Goal: Entertainment & Leisure: Consume media (video, audio)

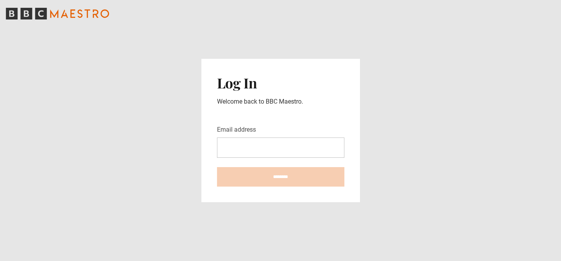
click at [264, 141] on input "Email address" at bounding box center [280, 148] width 127 height 20
type input "**********"
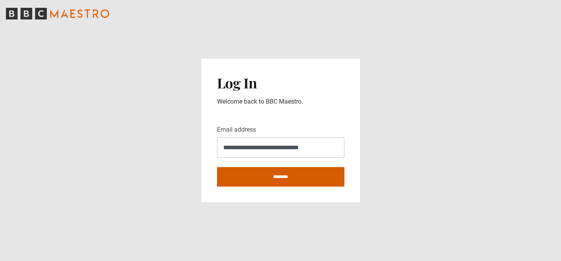
click at [267, 178] on input "********" at bounding box center [280, 176] width 127 height 19
type input "**********"
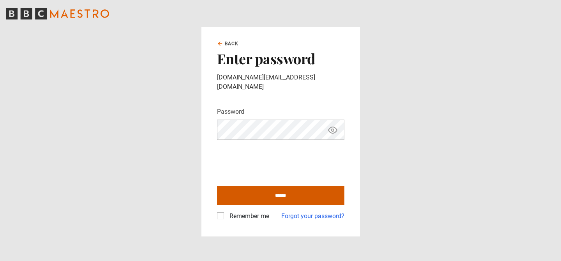
click at [294, 189] on input "******" at bounding box center [280, 195] width 127 height 19
type input "**********"
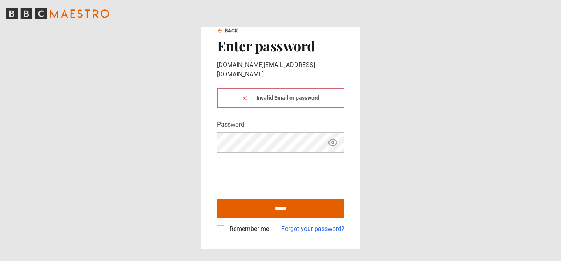
click button at bounding box center [245, 98] width 6 height 8
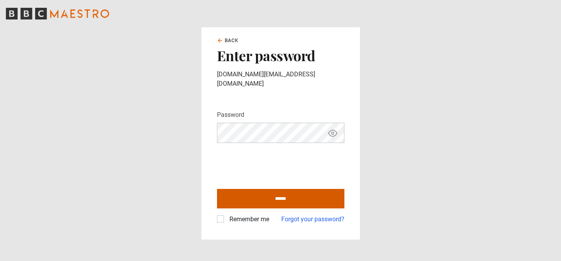
click at [278, 193] on input "******" at bounding box center [280, 198] width 127 height 19
type input "**********"
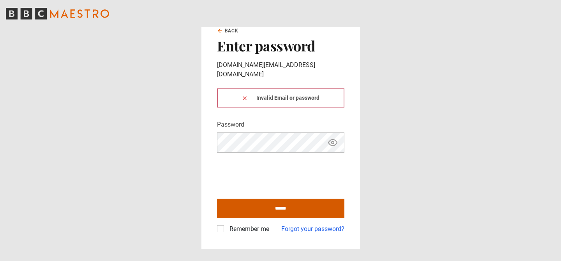
click at [291, 200] on input "******" at bounding box center [280, 208] width 127 height 19
type input "**********"
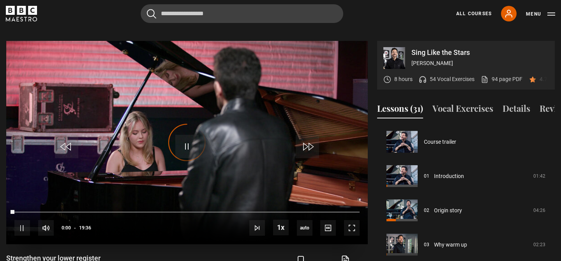
scroll to position [343, 0]
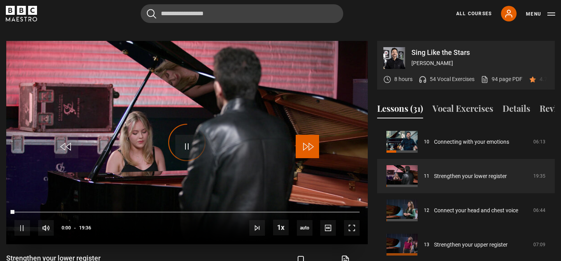
click at [317, 135] on span "Video Player" at bounding box center [307, 146] width 23 height 23
click at [332, 122] on video "Video Player" at bounding box center [187, 143] width 362 height 204
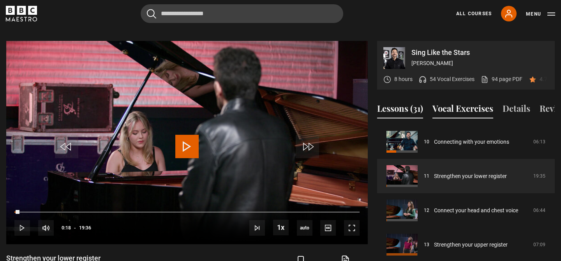
click at [451, 102] on button "Vocal Exercises" at bounding box center [463, 110] width 61 height 16
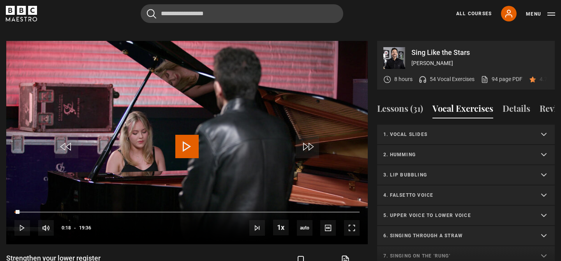
click at [428, 129] on summary "1. Vocal slides" at bounding box center [466, 135] width 178 height 20
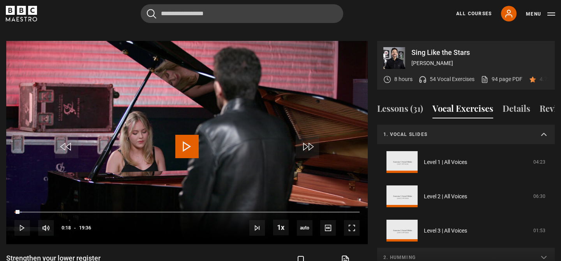
click at [428, 129] on summary "1. Vocal slides" at bounding box center [466, 135] width 178 height 20
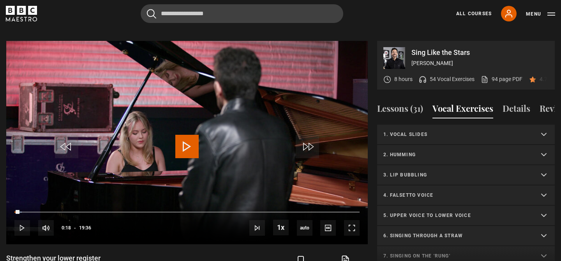
click at [428, 129] on summary "1. Vocal slides" at bounding box center [466, 135] width 178 height 20
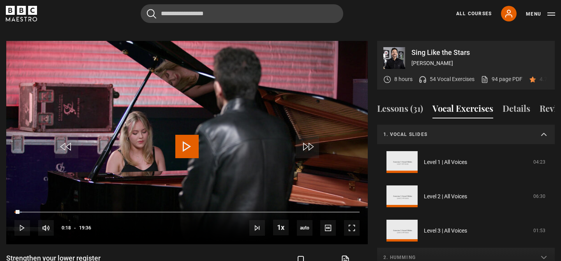
click at [428, 129] on summary "1. Vocal slides" at bounding box center [466, 135] width 178 height 20
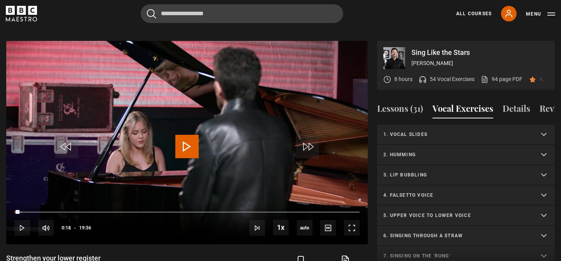
click at [398, 5] on div "Cancel Courses Previous courses Next courses Agatha Christie Writing 12 Related…" at bounding box center [281, 13] width 550 height 19
click at [449, 125] on summary "1. Vocal slides" at bounding box center [466, 135] width 178 height 20
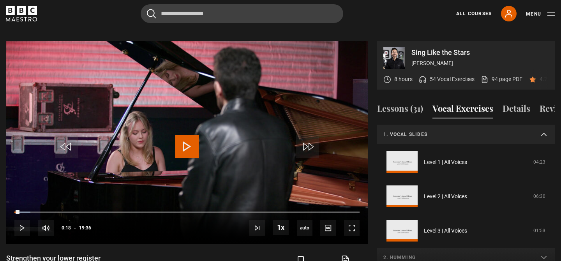
click at [483, 131] on p "1. Vocal slides" at bounding box center [457, 134] width 147 height 7
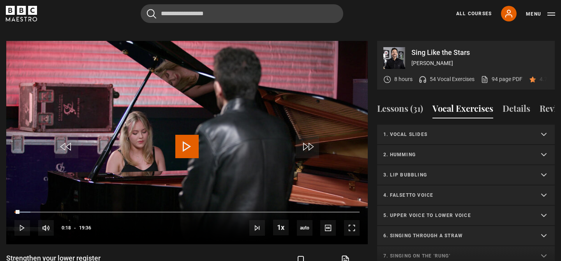
click at [483, 131] on p "1. Vocal slides" at bounding box center [457, 134] width 147 height 7
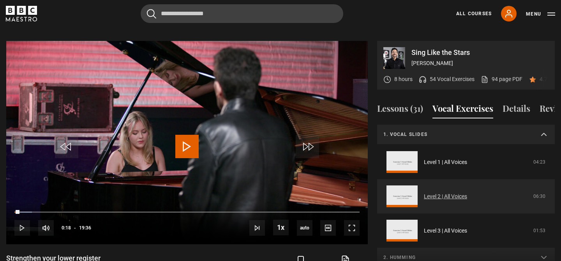
click at [467, 193] on link "Level 2 | All Voices" at bounding box center [445, 197] width 43 height 8
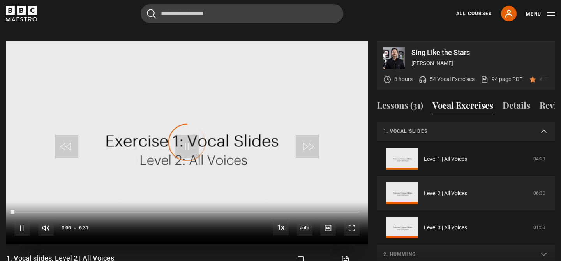
scroll to position [20, 0]
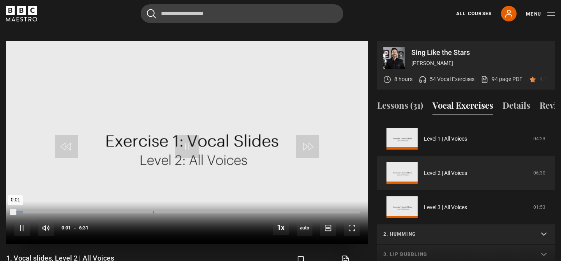
click at [153, 211] on div "2:37" at bounding box center [153, 212] width 1 height 2
click at [105, 211] on div "1:42" at bounding box center [105, 212] width 1 height 2
click at [63, 211] on div "0:54" at bounding box center [63, 212] width 1 height 2
click at [71, 211] on div "1:03" at bounding box center [71, 212] width 1 height 2
click at [57, 211] on div "0:48" at bounding box center [57, 212] width 1 height 2
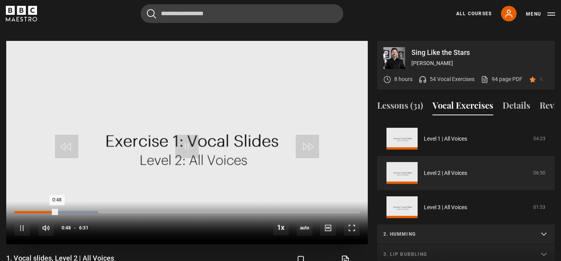
click at [53, 211] on div "0:48" at bounding box center [35, 212] width 42 height 2
click at [53, 211] on div "0:48" at bounding box center [35, 212] width 43 height 2
click at [60, 211] on div "0:51" at bounding box center [60, 212] width 1 height 2
click at [250, 151] on video "Video Player" at bounding box center [187, 143] width 362 height 204
click at [214, 202] on div "10s Skip Back 10 seconds Pause 10s Skip Forward 10 seconds Loaded : 71.61% 3:43…" at bounding box center [187, 223] width 362 height 43
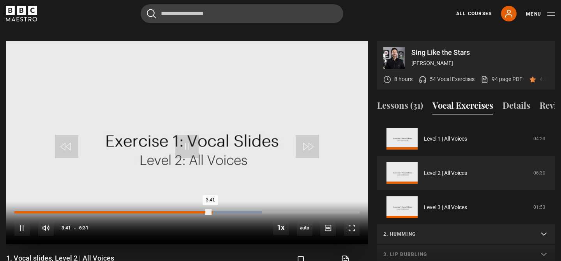
click at [216, 211] on div "Loaded : 71.61% 3:43 3:41" at bounding box center [186, 212] width 345 height 2
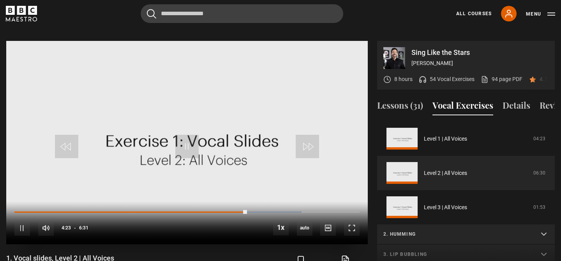
click at [266, 101] on video "Video Player" at bounding box center [187, 143] width 362 height 204
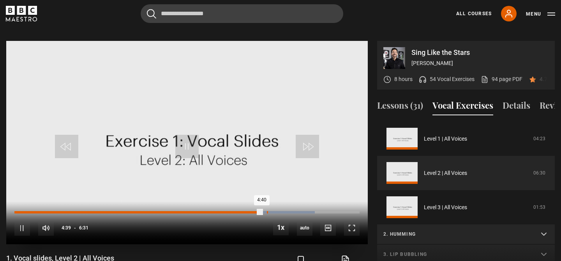
click at [267, 211] on div "4:45" at bounding box center [267, 212] width 1 height 2
click at [271, 211] on div "4:50" at bounding box center [271, 212] width 1 height 2
click at [276, 211] on div "4:56" at bounding box center [276, 212] width 1 height 2
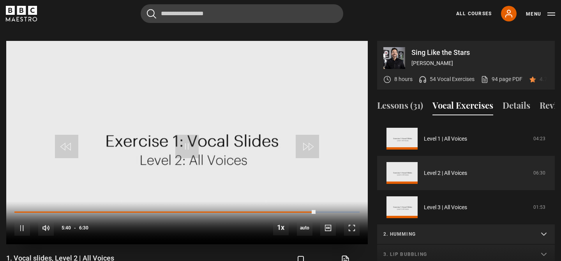
click at [327, 139] on video "Video Player" at bounding box center [187, 143] width 362 height 204
click at [445, 231] on p "2. Humming" at bounding box center [457, 234] width 147 height 7
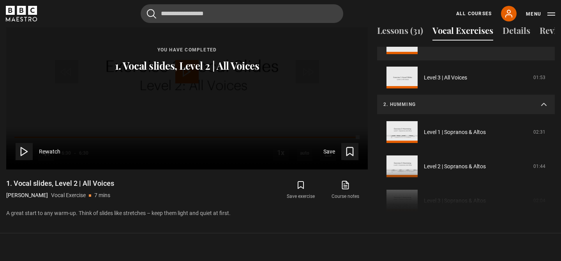
scroll to position [97, 0]
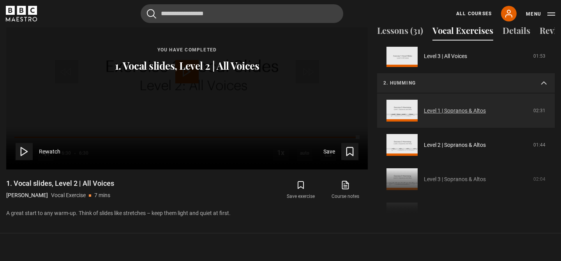
click at [486, 107] on link "Level 1 | Sopranos & Altos" at bounding box center [455, 111] width 62 height 8
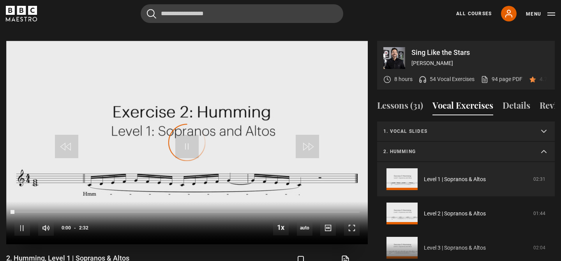
scroll to position [6, 0]
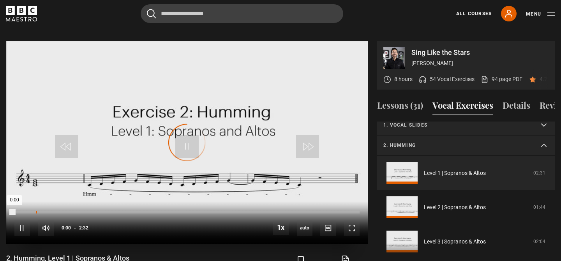
click at [36, 211] on div "Loaded : 0.00% 0:09 0:00" at bounding box center [186, 212] width 345 height 2
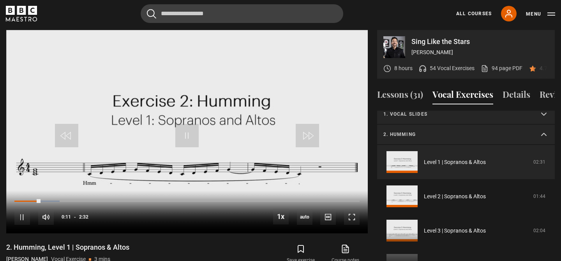
scroll to position [380, 0]
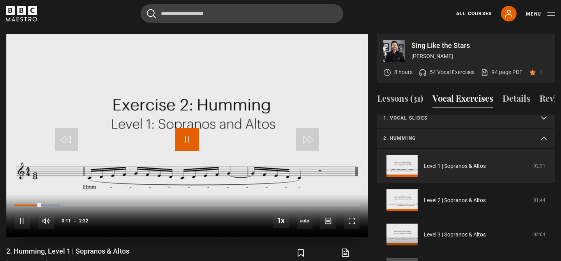
click at [188, 128] on span "Video Player" at bounding box center [186, 139] width 23 height 23
click at [62, 195] on div "10s Skip Back 10 seconds Pause 10s Skip Forward 10 seconds Loaded : 29.61% 0:20…" at bounding box center [187, 216] width 362 height 43
click at [58, 204] on div "Loaded : 32.89% 0:19 0:15" at bounding box center [186, 205] width 345 height 2
click at [74, 204] on div "Loaded : 32.89% 0:26 0:19" at bounding box center [186, 205] width 345 height 2
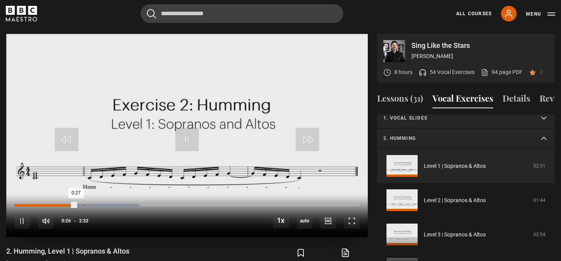
click at [83, 204] on div "Loaded : 36.18% 0:30 0:27" at bounding box center [186, 205] width 345 height 2
click at [97, 196] on div "10s Skip Back 10 seconds Pause 10s Skip Forward 10 seconds Loaded : 39.47% 0:32…" at bounding box center [187, 216] width 362 height 43
click at [102, 204] on div "Loaded : 39.47% 0:32 0:31" at bounding box center [186, 205] width 345 height 2
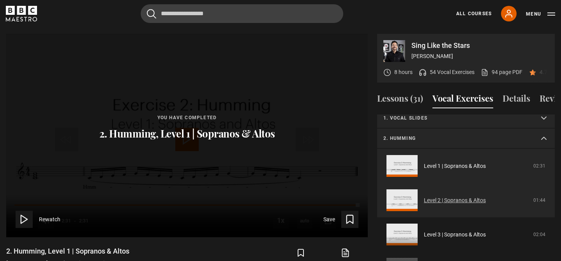
click at [486, 196] on link "Level 2 | Sopranos & Altos" at bounding box center [455, 200] width 62 height 8
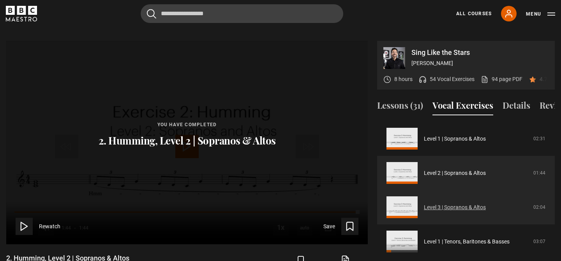
click at [486, 204] on link "Level 3 | Sopranos & Altos" at bounding box center [455, 208] width 62 height 8
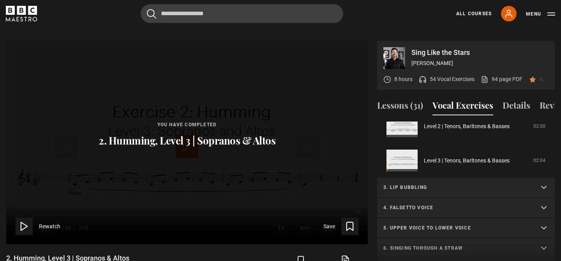
scroll to position [192, 0]
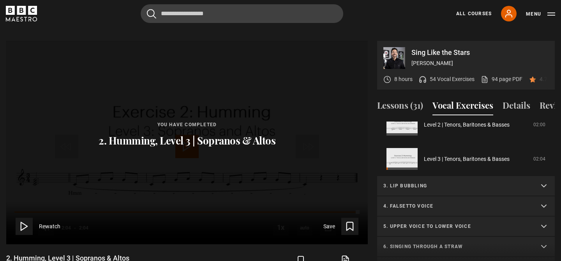
click at [507, 176] on summary "3. Lip bubbling" at bounding box center [466, 186] width 178 height 20
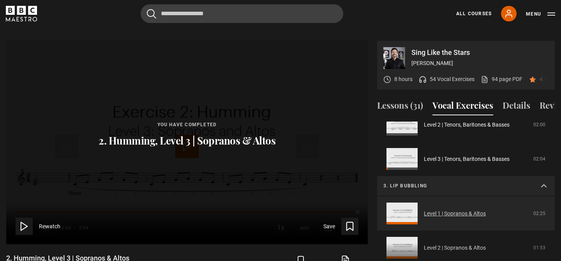
click at [486, 210] on link "Level 1 | Sopranos & Altos" at bounding box center [455, 214] width 62 height 8
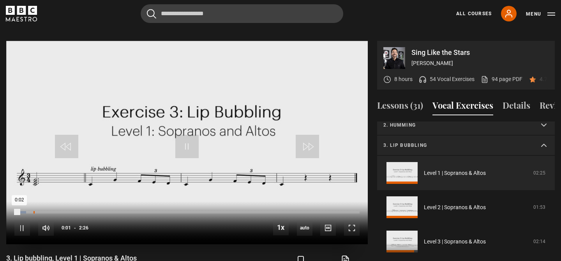
click at [34, 211] on div "0:08" at bounding box center [34, 212] width 1 height 2
click at [44, 211] on div "Loaded : 0.00% 0:12 0:08" at bounding box center [186, 212] width 345 height 2
click at [62, 211] on div "0:19" at bounding box center [62, 212] width 1 height 2
click at [80, 211] on div "Loaded : 20.55% 0:28 0:21" at bounding box center [186, 212] width 345 height 2
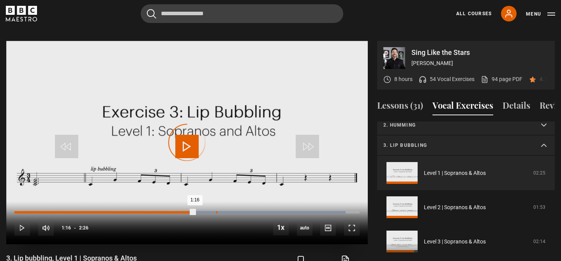
click at [216, 211] on div "Loaded : 95.89% 1:25 1:16" at bounding box center [186, 212] width 345 height 2
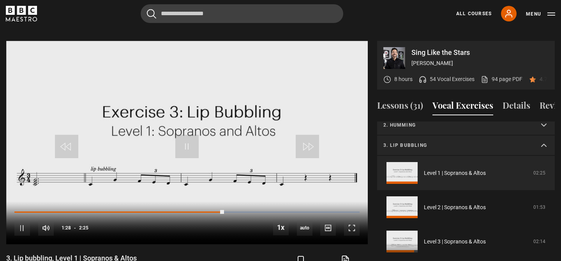
click at [402, 122] on p "2. Humming" at bounding box center [457, 125] width 147 height 7
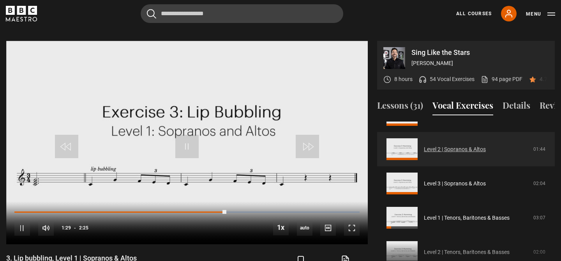
scroll to position [73, 0]
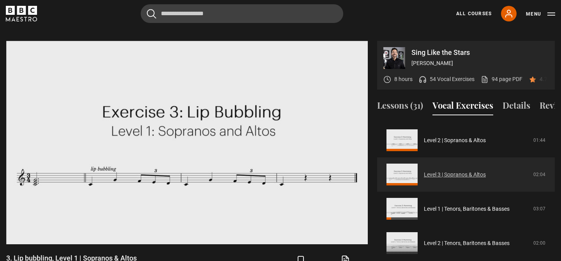
click at [486, 171] on link "Level 3 | Sopranos & Altos" at bounding box center [455, 175] width 62 height 8
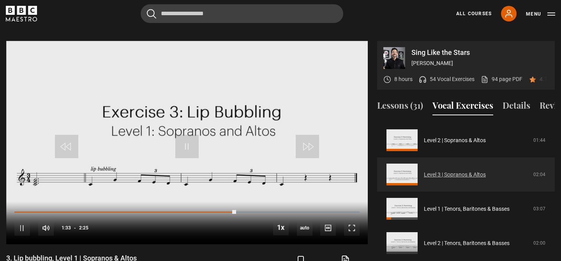
click at [486, 171] on link "Level 3 | Sopranos & Altos" at bounding box center [455, 175] width 62 height 8
click at [424, 171] on link "Level 3 | Sopranos & Altos" at bounding box center [455, 175] width 62 height 8
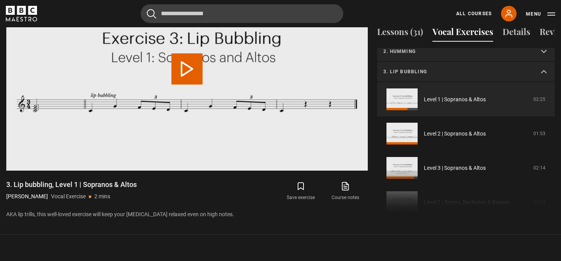
scroll to position [450, 0]
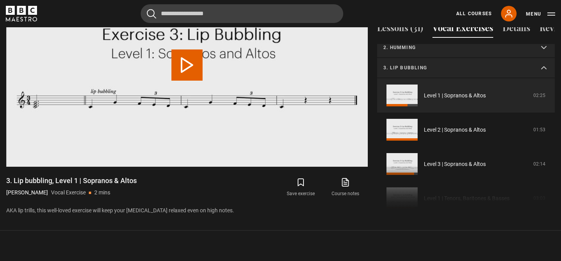
click at [442, 45] on summary "2. Humming" at bounding box center [466, 48] width 178 height 20
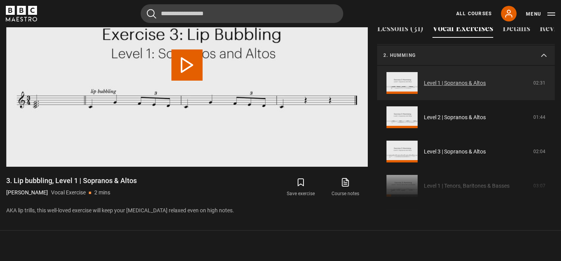
scroll to position [16, 0]
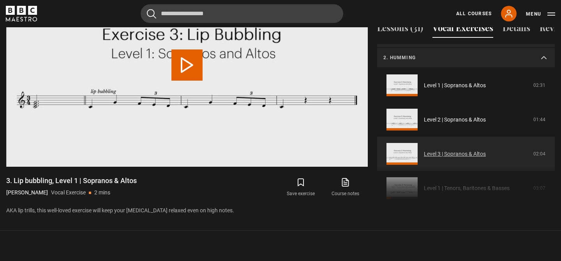
click at [486, 152] on link "Level 3 | Sopranos & Altos" at bounding box center [455, 154] width 62 height 8
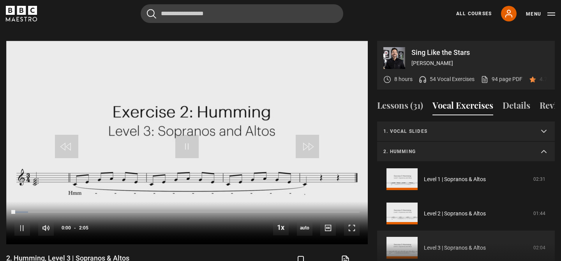
scroll to position [75, 0]
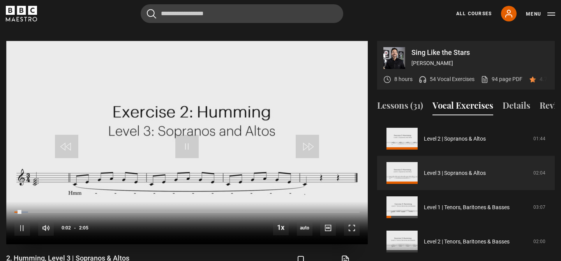
click at [88, 204] on div "10s Skip Back 10 seconds Pause 10s Skip Forward 10 seconds Loaded : 4.00% 0:26 …" at bounding box center [187, 223] width 362 height 43
click at [103, 211] on div "0:32" at bounding box center [103, 212] width 1 height 2
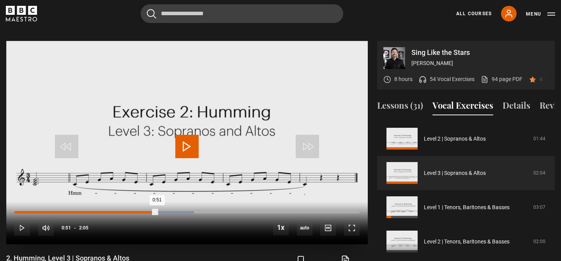
click at [157, 211] on div "Loaded : 52.00% 0:51 0:51" at bounding box center [186, 212] width 345 height 2
click at [147, 211] on div "Loaded : 52.00% 0:48 0:53" at bounding box center [186, 212] width 345 height 2
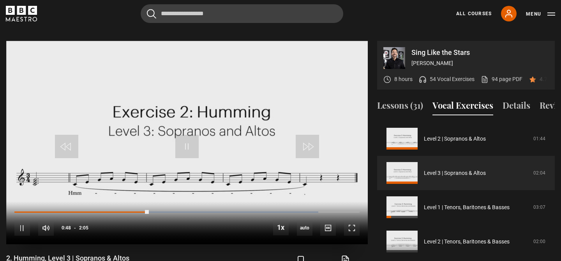
click at [127, 202] on div "10s Skip Back 10 seconds Pause 10s Skip Forward 10 seconds Loaded : 88.00% 0:41…" at bounding box center [187, 223] width 362 height 43
click at [126, 211] on div "Loaded : 88.00% 0:40 0:40" at bounding box center [186, 212] width 345 height 2
click at [131, 211] on div "Loaded : 88.00% 0:42 0:40" at bounding box center [186, 212] width 345 height 2
click at [123, 211] on div "Loaded : 88.00% 0:39 0:42" at bounding box center [186, 212] width 345 height 2
click at [85, 211] on div "0:25" at bounding box center [85, 212] width 1 height 2
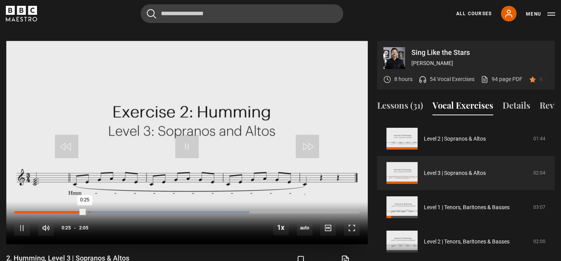
click at [90, 211] on div "Loaded : 68.00% 0:26 0:25" at bounding box center [186, 212] width 345 height 2
click at [91, 211] on div "0:27" at bounding box center [52, 212] width 76 height 2
click at [97, 211] on div "0:30" at bounding box center [97, 212] width 1 height 2
click at [68, 211] on div "Loaded : 76.00% 0:19 0:30" at bounding box center [186, 212] width 345 height 2
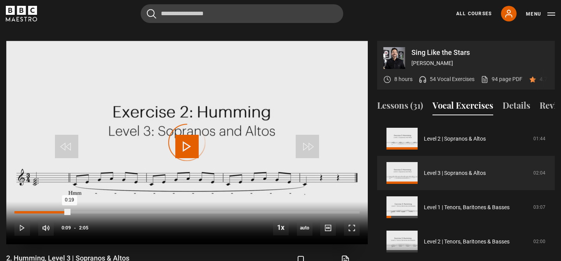
click at [39, 211] on div "Loaded : 8.00% 0:09 0:19" at bounding box center [186, 212] width 345 height 2
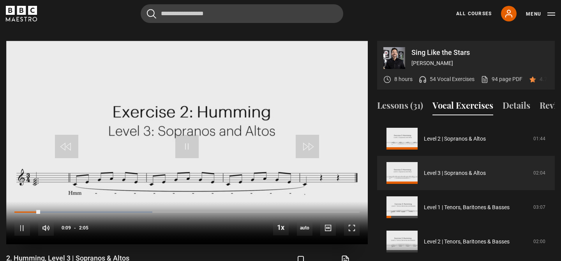
click at [62, 202] on div "10s Skip Back 10 seconds Pause 10s Skip Forward 10 seconds Loaded : 40.00% 0:17…" at bounding box center [187, 223] width 362 height 43
click at [65, 211] on div "Loaded : 44.00% 0:18 0:10" at bounding box center [186, 212] width 345 height 2
click at [73, 202] on div "10s Skip Back 10 seconds Pause 10s Skip Forward 10 seconds Loaded : 56.00% 0:18…" at bounding box center [187, 223] width 362 height 43
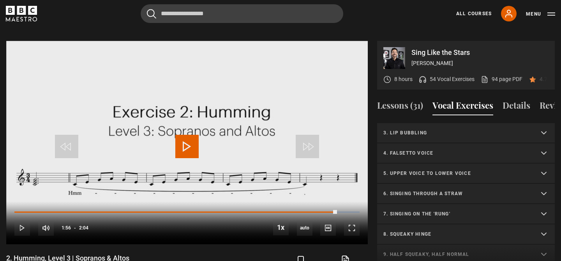
scroll to position [233, 0]
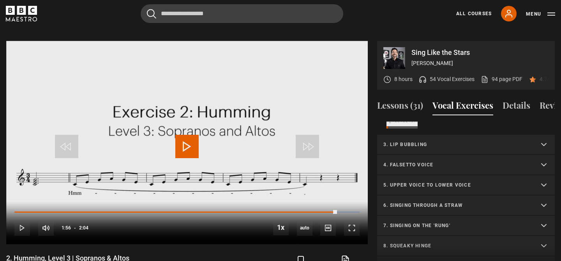
click at [513, 141] on p "3. Lip bubbling" at bounding box center [457, 144] width 147 height 7
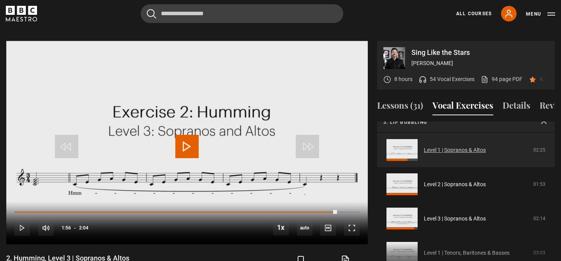
scroll to position [247, 0]
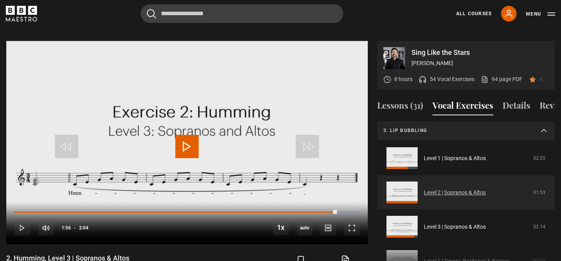
click at [486, 189] on link "Level 2 | Sopranos & Altos" at bounding box center [455, 193] width 62 height 8
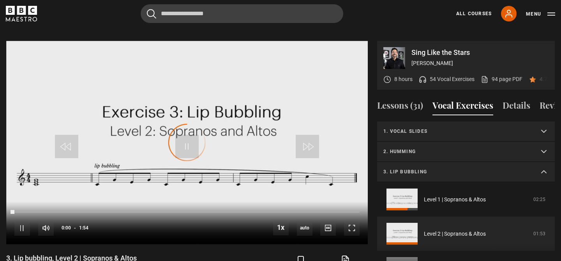
scroll to position [61, 0]
